Goal: Task Accomplishment & Management: Use online tool/utility

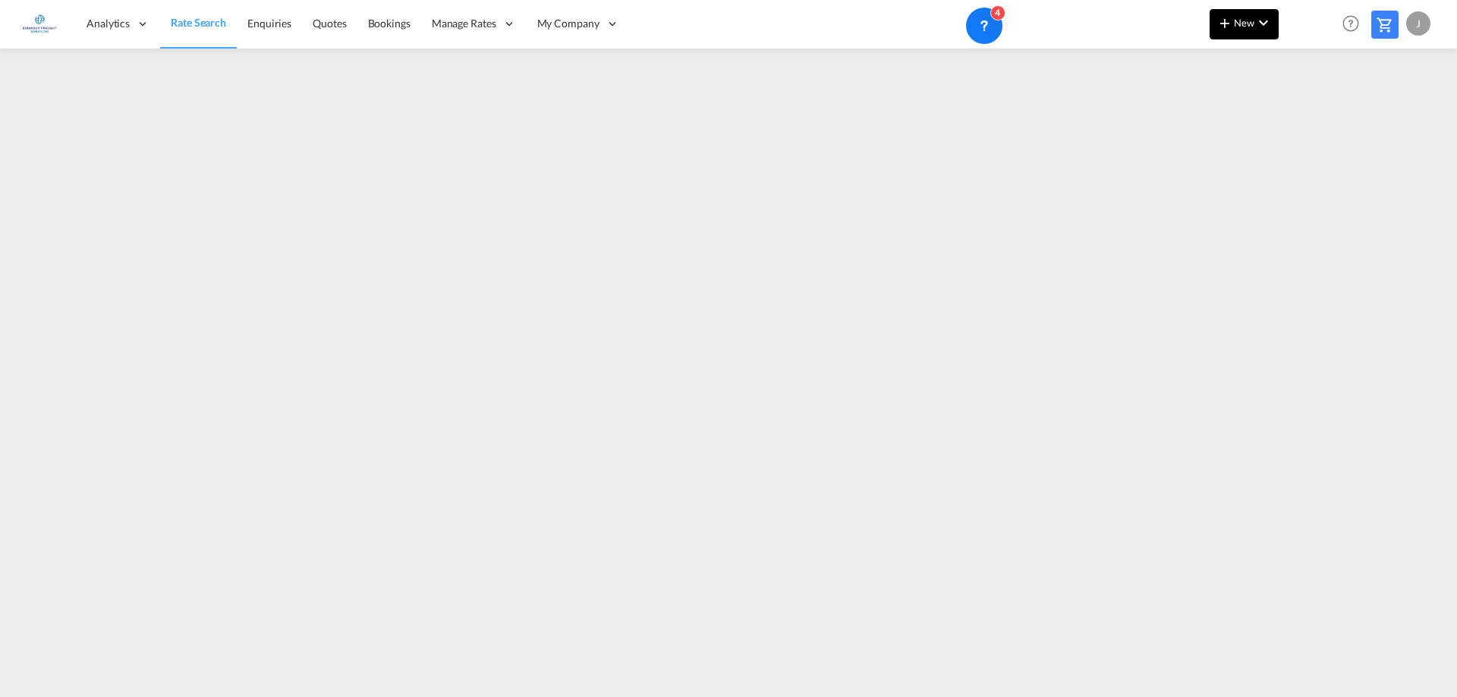
click at [1236, 24] on span "New" at bounding box center [1244, 23] width 57 height 12
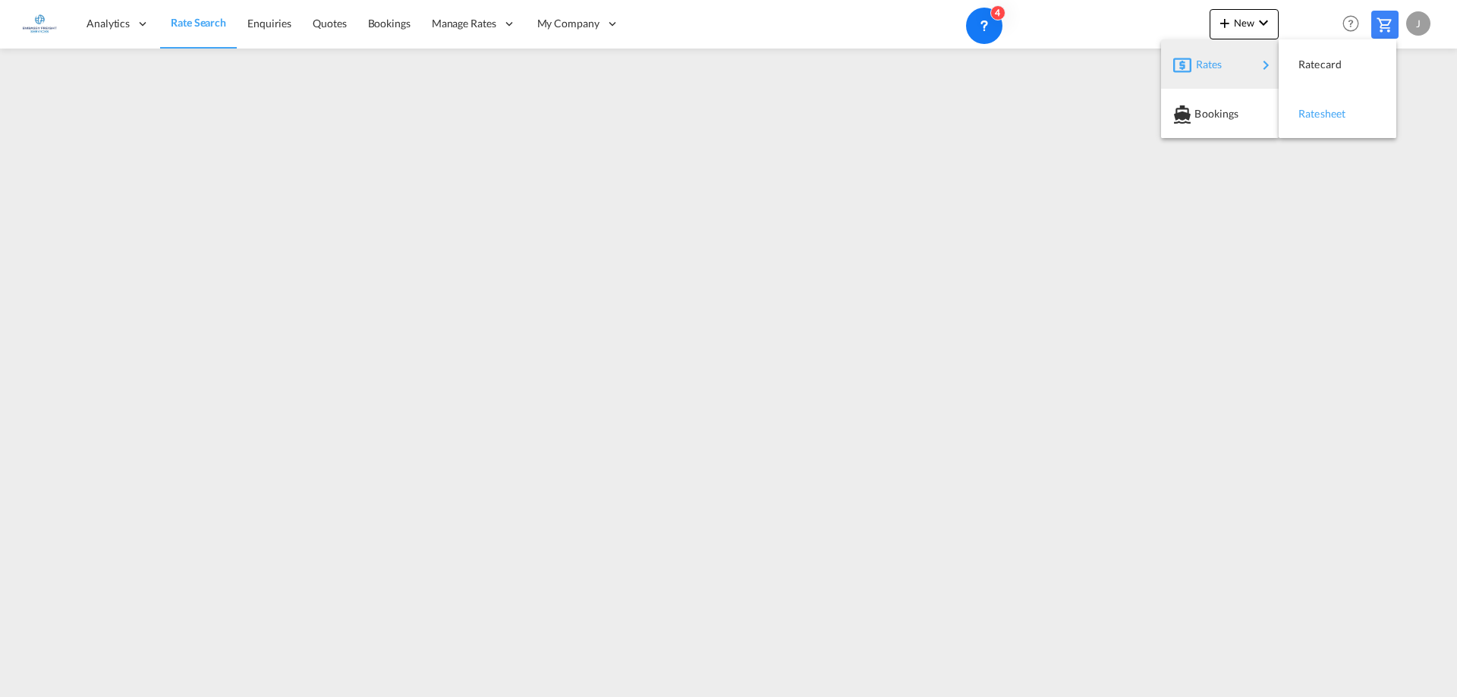
click at [1329, 106] on div "Ratesheet" at bounding box center [1327, 114] width 56 height 38
